Goal: Navigation & Orientation: Go to known website

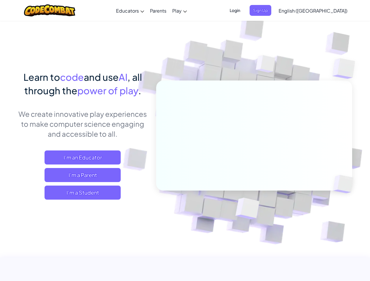
click at [244, 10] on span "Login" at bounding box center [235, 10] width 18 height 11
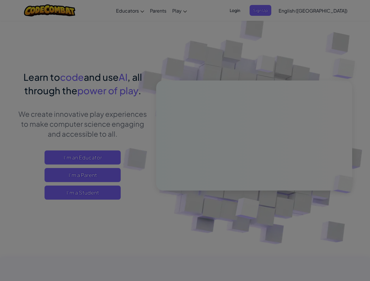
click at [0, 0] on input "Email or Username :" at bounding box center [0, 0] width 0 height 0
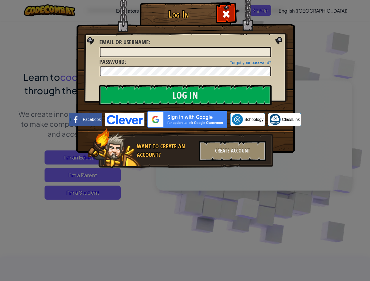
click at [296, 10] on div "Log In Unknown Error Email or Username : Forgot your password? Password : Log I…" at bounding box center [185, 140] width 370 height 281
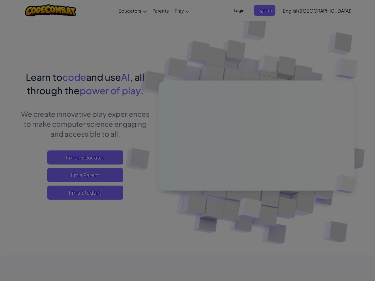
click at [296, 10] on div "Log In Unknown Error Email or Username : Forgot your password? Password : Log I…" at bounding box center [187, 140] width 375 height 281
click at [327, 11] on div at bounding box center [187, 140] width 375 height 281
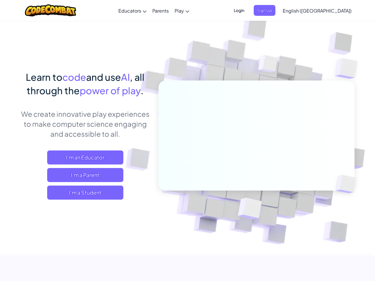
click at [83, 193] on span "I'm a Student" at bounding box center [85, 193] width 76 height 14
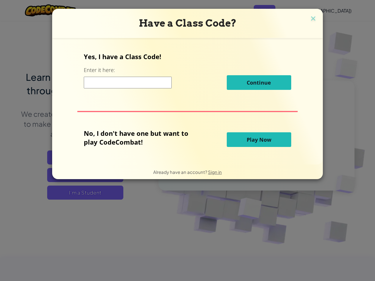
click at [83, 193] on div "Have a Class Code? Yes, I have a Class Code! Enter it here: Continue No, I don'…" at bounding box center [187, 140] width 375 height 281
